Goal: Task Accomplishment & Management: Complete application form

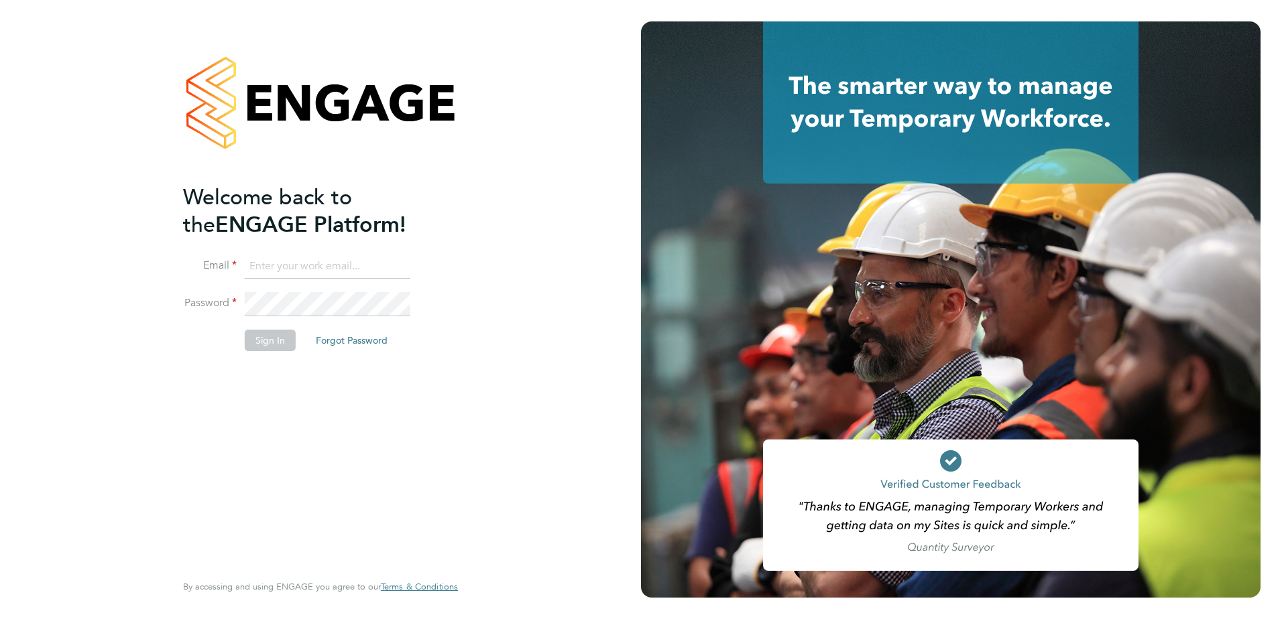
type input "[PERSON_NAME][EMAIL_ADDRESS][DOMAIN_NAME]"
click at [389, 284] on li "Email [PERSON_NAME][EMAIL_ADDRESS][DOMAIN_NAME]" at bounding box center [313, 274] width 261 height 38
click at [274, 334] on button "Sign In" at bounding box center [270, 340] width 51 height 21
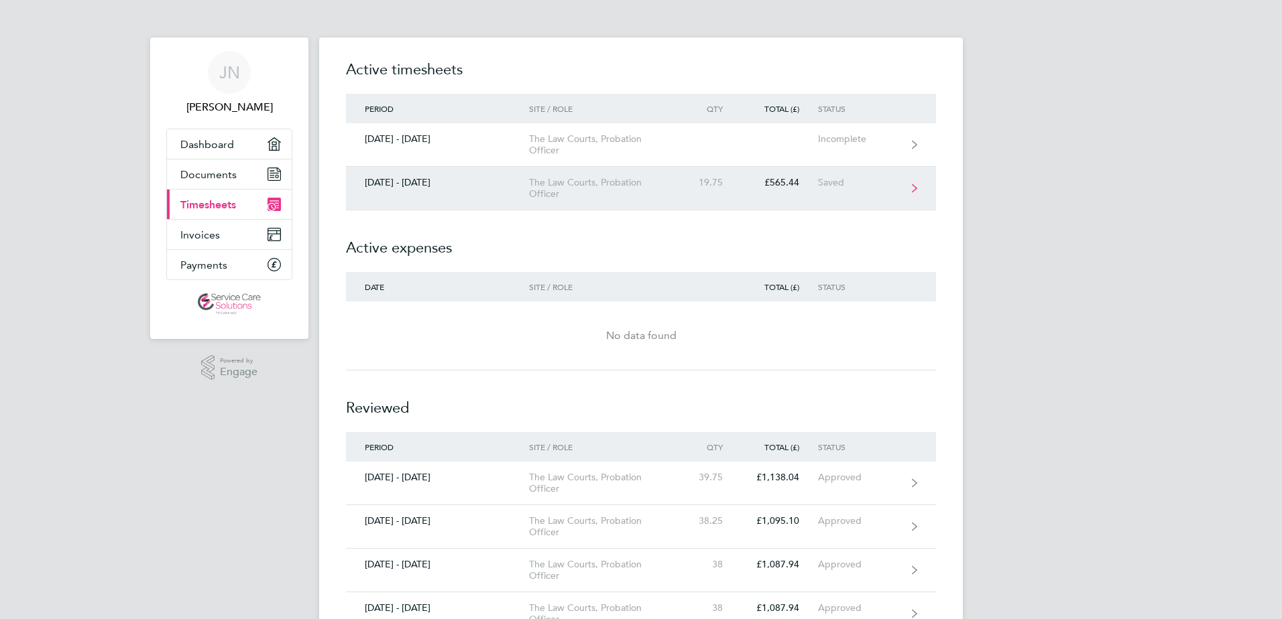
click at [663, 198] on div "The Law Courts, Probation Officer" at bounding box center [606, 188] width 154 height 23
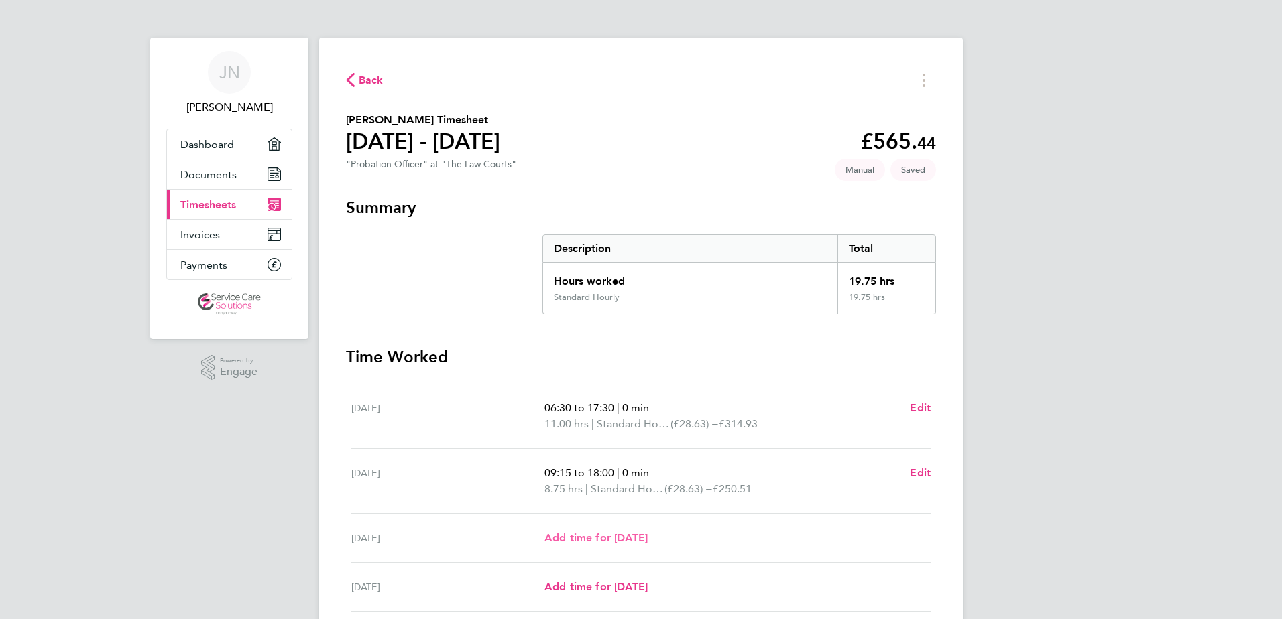
click at [605, 537] on span "Add time for Wed 03 Sep" at bounding box center [595, 538] width 103 height 13
select select "30"
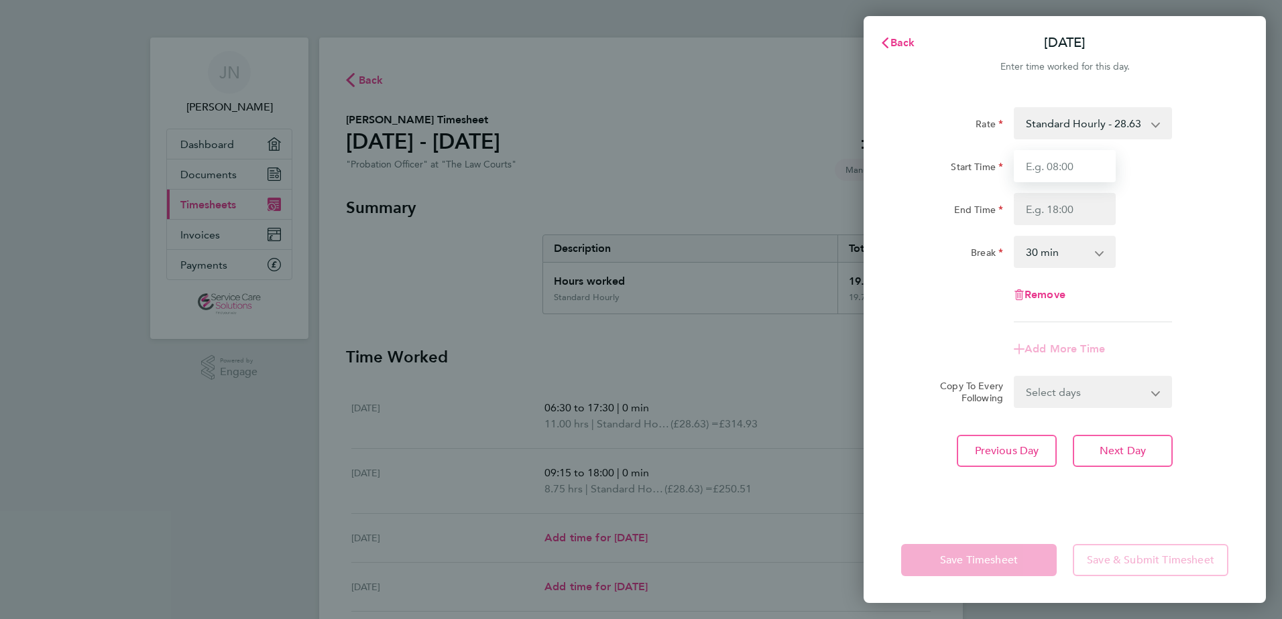
click at [1073, 161] on input "Start Time" at bounding box center [1065, 166] width 102 height 32
type input "09:30"
type input "15:30"
click at [1025, 251] on select "0 min 15 min 30 min 45 min 60 min 75 min 90 min" at bounding box center [1056, 251] width 83 height 29
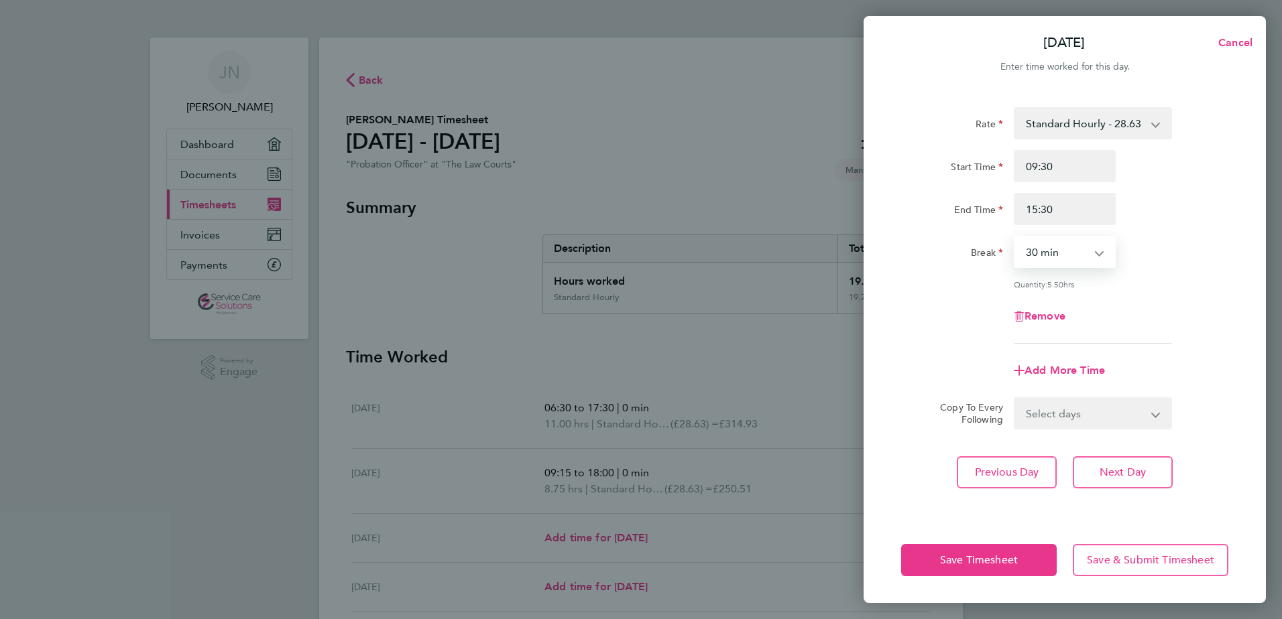
select select "0"
click at [1015, 237] on select "0 min 15 min 30 min 45 min 60 min 75 min 90 min" at bounding box center [1056, 251] width 83 height 29
click at [1079, 410] on select "Select days Day Weekday (Mon-Fri) Weekend (Sat-Sun) Thursday Friday Saturday Su…" at bounding box center [1085, 413] width 141 height 29
click at [1002, 353] on app-timesheet-line-form-group "Rate Standard Hourly - 28.63 Start Time 09:30 End Time 15:30 Break 0 min 15 min…" at bounding box center [1064, 247] width 327 height 280
click at [1046, 367] on span "Add More Time" at bounding box center [1064, 370] width 80 height 13
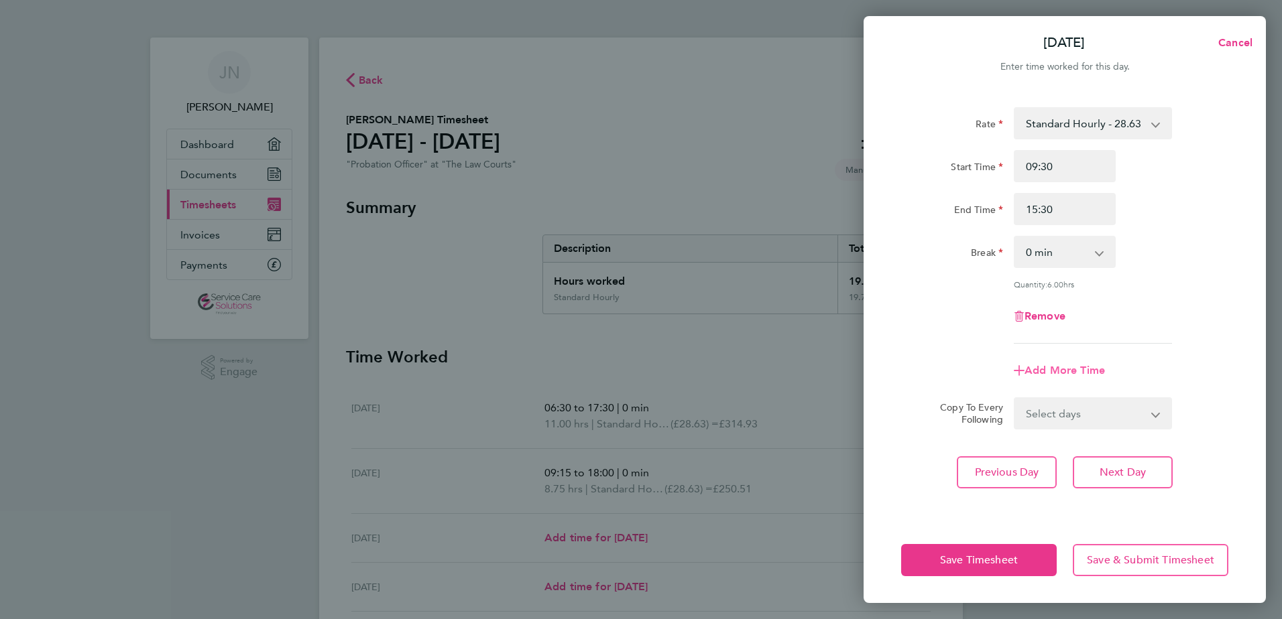
select select "null"
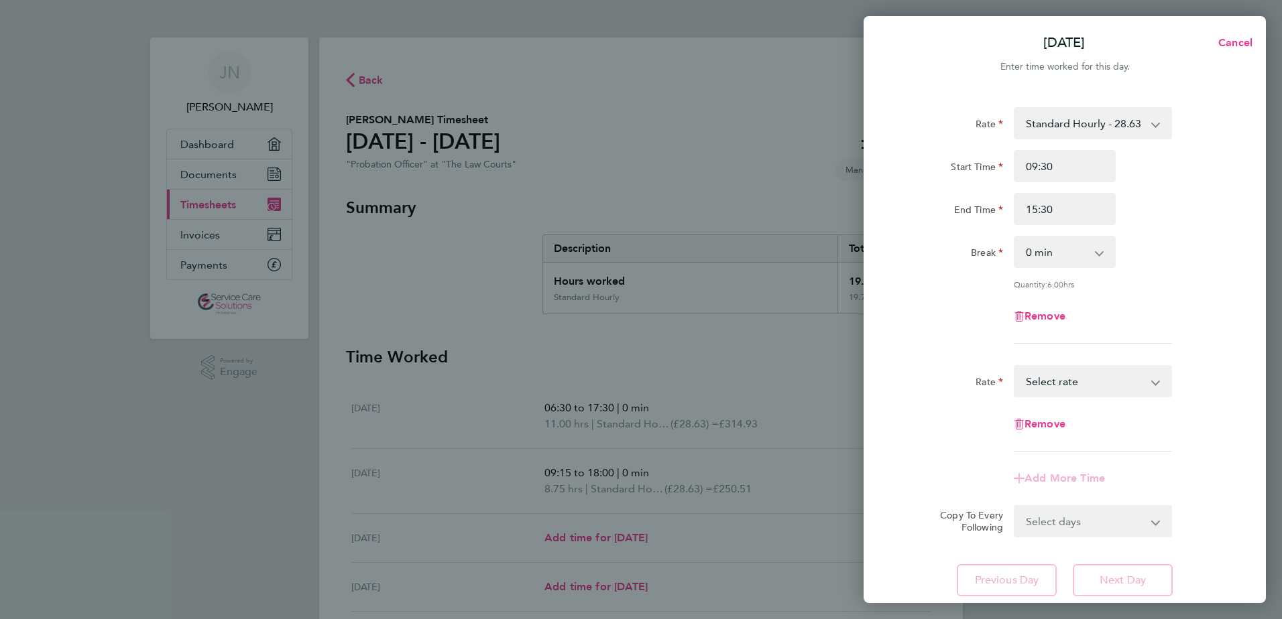
click at [1129, 370] on select "Standard Hourly - 28.63 Select rate" at bounding box center [1084, 381] width 139 height 29
select select "30"
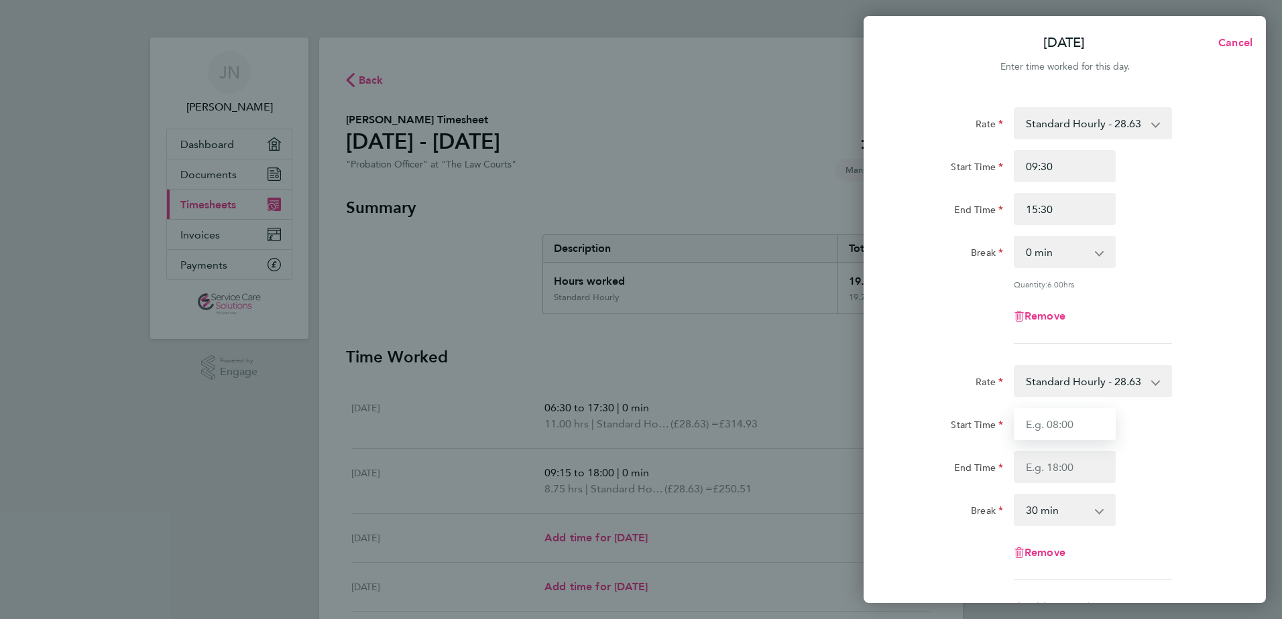
click at [1061, 427] on input "Start Time" at bounding box center [1065, 424] width 102 height 32
type input "16:30"
type input "20:15"
click at [1089, 502] on select "0 min 15 min 30 min 45 min 60 min 75 min 90 min" at bounding box center [1056, 509] width 83 height 29
select select "0"
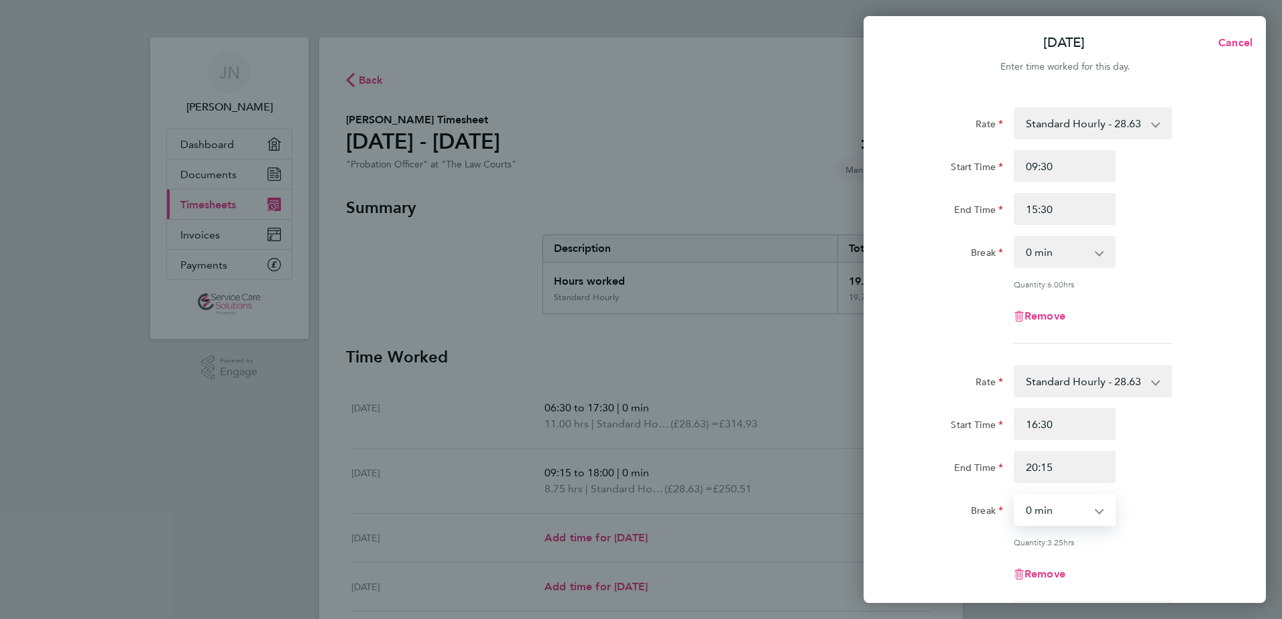
click at [1015, 495] on select "0 min 15 min 30 min 45 min 60 min 75 min 90 min" at bounding box center [1056, 509] width 83 height 29
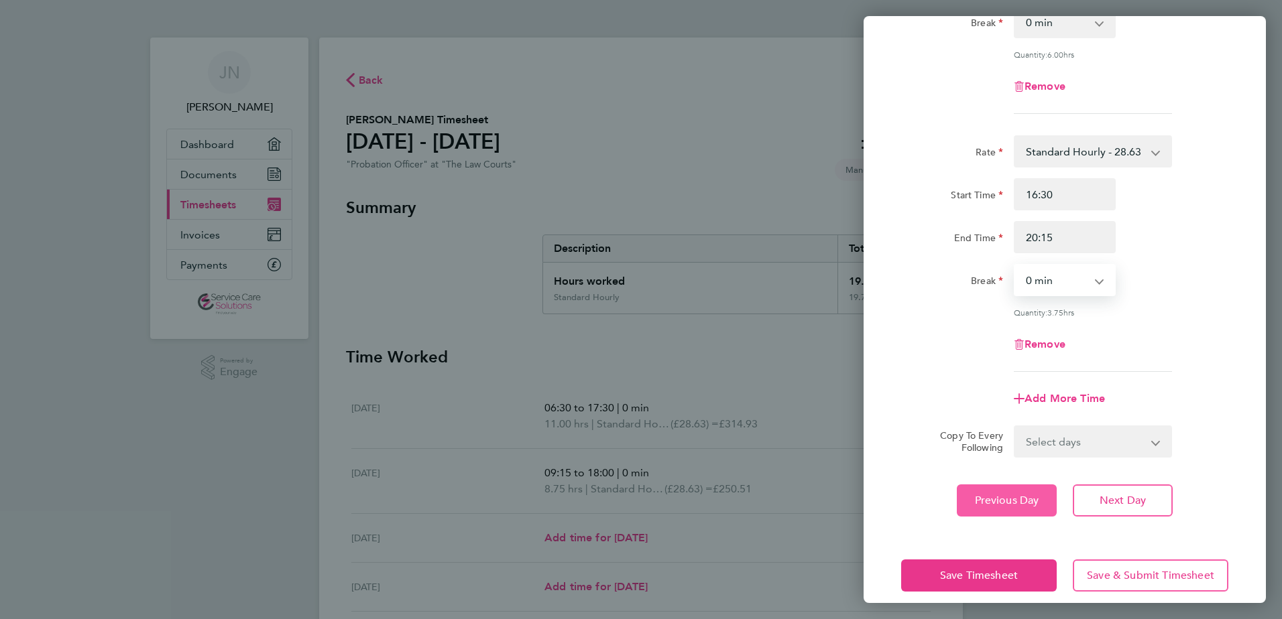
scroll to position [243, 0]
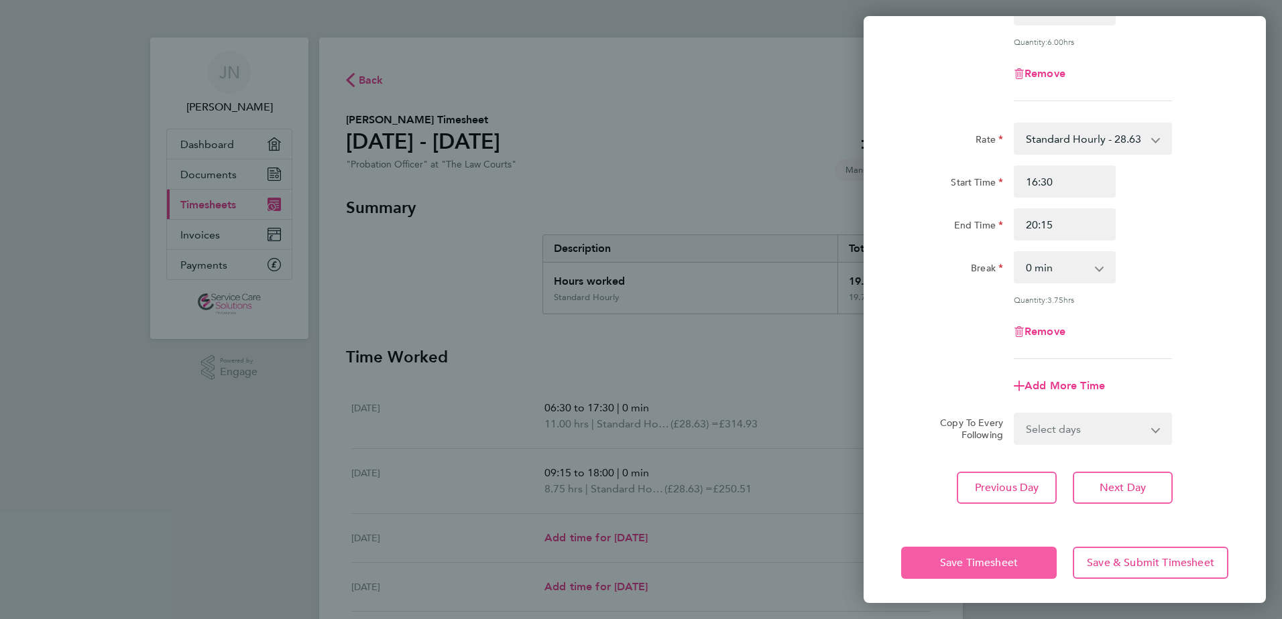
click at [987, 552] on button "Save Timesheet" at bounding box center [979, 563] width 156 height 32
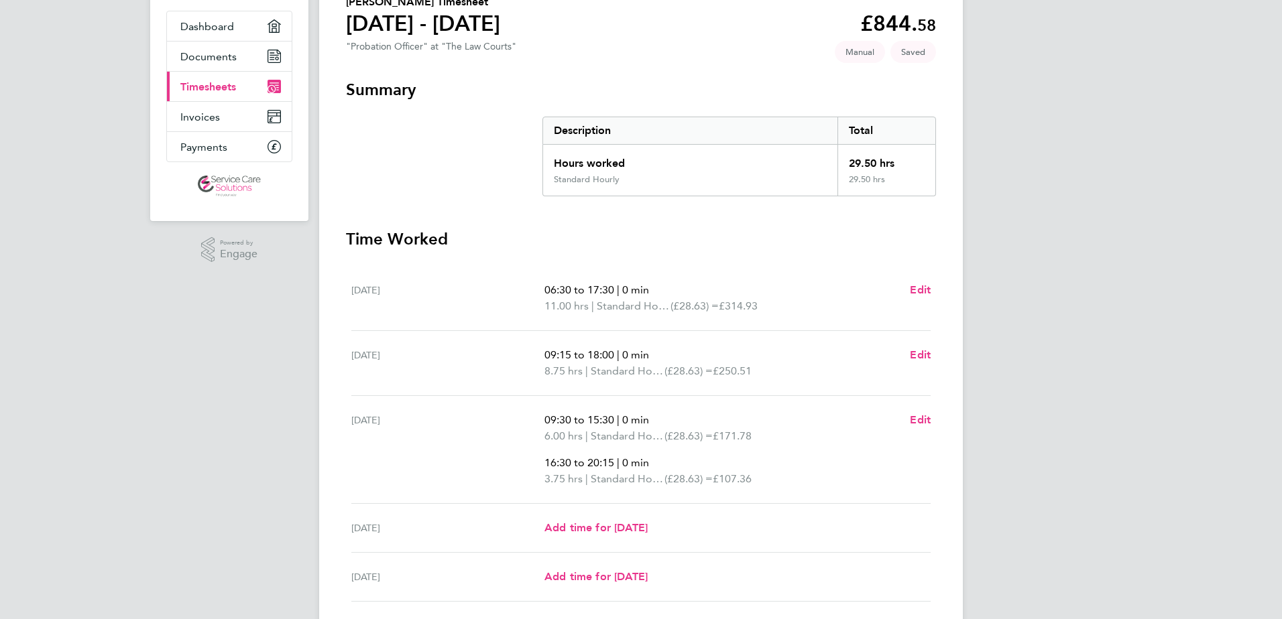
scroll to position [201, 0]
